Goal: Task Accomplishment & Management: Complete application form

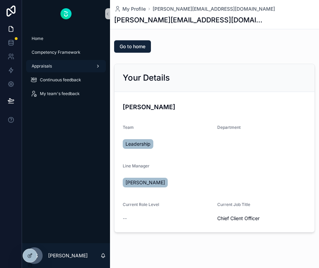
click at [83, 67] on div "Appraisals" at bounding box center [66, 66] width 72 height 11
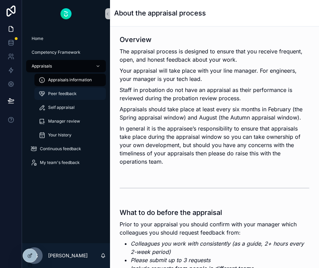
click at [72, 94] on span "Peer feedback" at bounding box center [62, 94] width 29 height 6
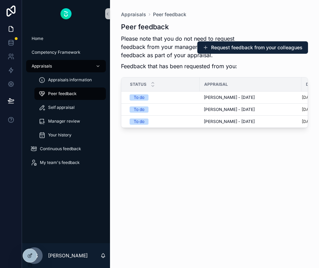
click at [248, 68] on p "Feedback that has been requested from you:" at bounding box center [189, 66] width 136 height 8
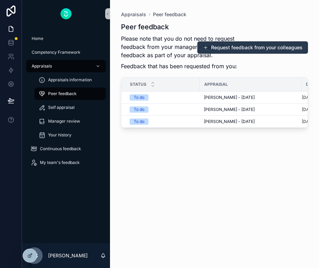
click at [259, 50] on button "Request feedback from your colleagues" at bounding box center [253, 47] width 111 height 12
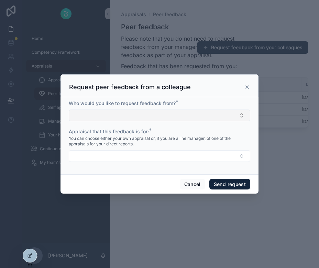
click at [158, 110] on button "Select Button" at bounding box center [160, 115] width 182 height 12
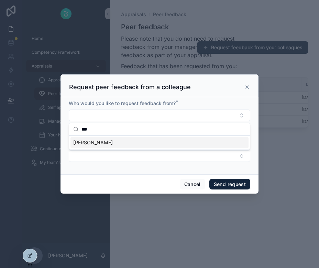
type input "***"
click at [110, 141] on div "[PERSON_NAME]" at bounding box center [160, 142] width 178 height 11
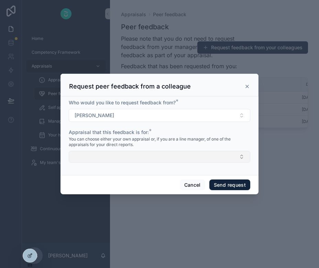
click at [95, 160] on button "Select Button" at bounding box center [160, 157] width 182 height 12
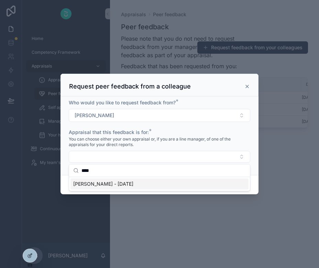
type input "****"
click at [95, 186] on span "[PERSON_NAME] - [DATE]" at bounding box center [103, 183] width 60 height 7
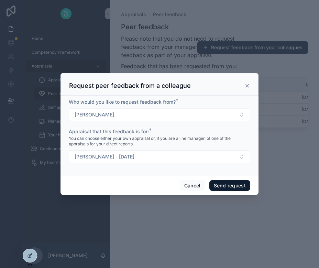
click at [237, 189] on button "Send request" at bounding box center [230, 185] width 41 height 11
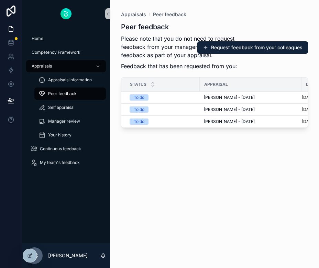
click at [204, 198] on div "Peer feedback Please note that you do not need to request feedback from your ma…" at bounding box center [214, 139] width 187 height 242
click at [235, 16] on div "Appraisals Peer feedback" at bounding box center [214, 14] width 187 height 7
click at [227, 19] on div "Peer feedback Please note that you do not need to request feedback from your ma…" at bounding box center [214, 139] width 187 height 242
